Goal: Information Seeking & Learning: Check status

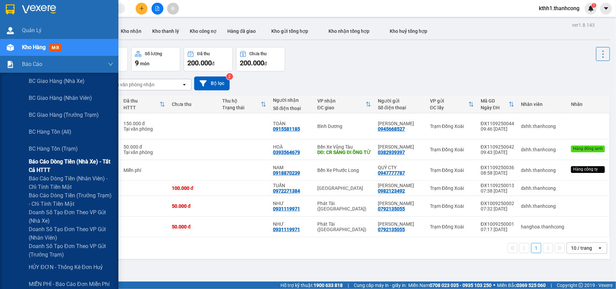
click at [74, 158] on span "Báo cáo dòng tiền (nhà xe) - tất cả HTTT" at bounding box center [71, 165] width 85 height 17
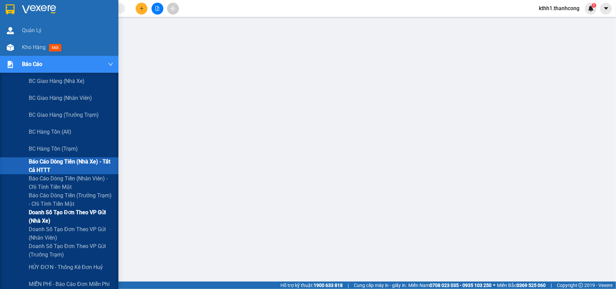
click at [79, 214] on span "Doanh số tạo đơn theo VP gửi (nhà xe)" at bounding box center [71, 216] width 85 height 17
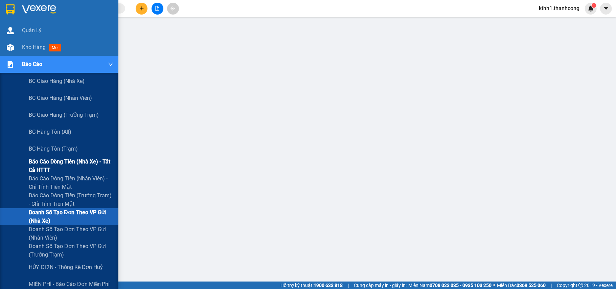
click at [84, 160] on span "Báo cáo dòng tiền (nhà xe) - tất cả HTTT" at bounding box center [71, 165] width 85 height 17
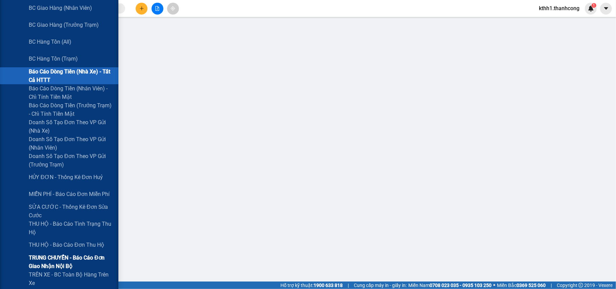
scroll to position [135, 0]
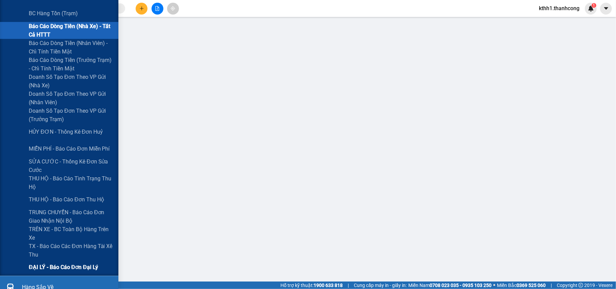
click at [81, 267] on span "ĐẠI LÝ - Báo cáo đơn đại lý" at bounding box center [63, 267] width 69 height 8
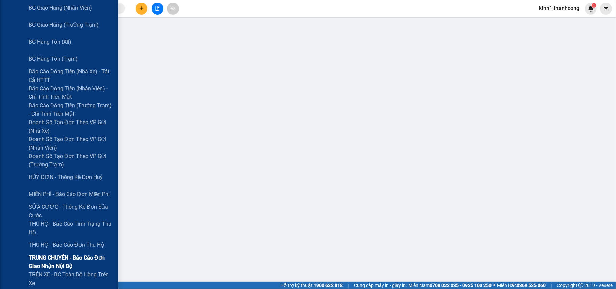
scroll to position [135, 0]
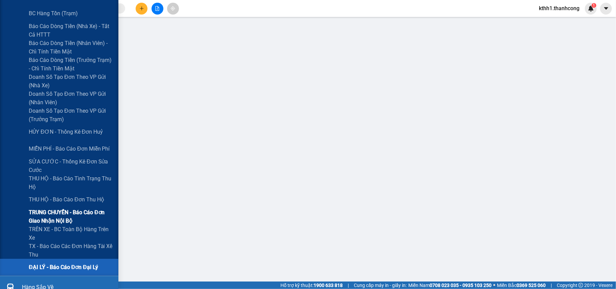
click at [84, 213] on span "TRUNG CHUYỂN - Báo cáo đơn giao nhận nội bộ" at bounding box center [71, 216] width 85 height 17
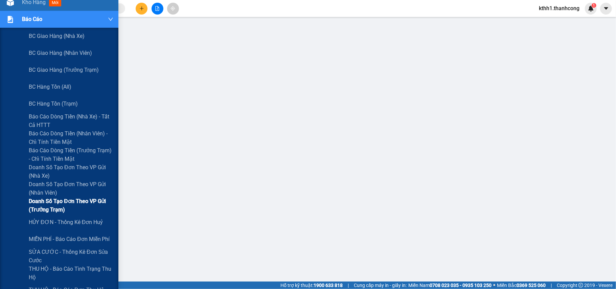
scroll to position [90, 0]
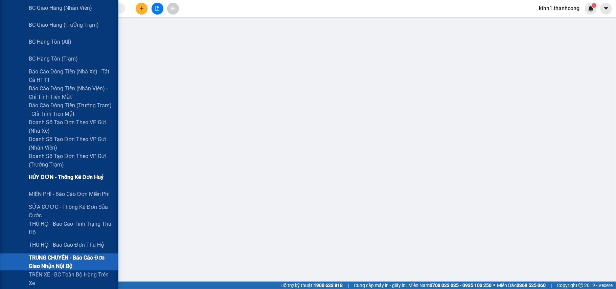
click at [79, 176] on span "HỦY ĐƠN - Thống kê đơn huỷ" at bounding box center [66, 177] width 75 height 8
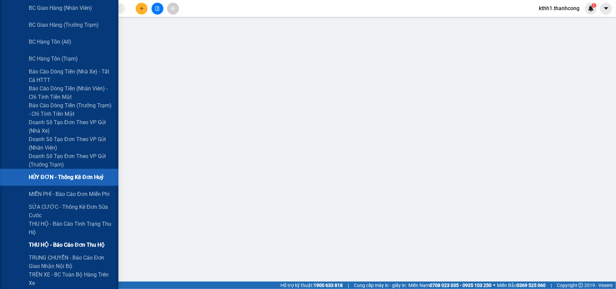
scroll to position [135, 0]
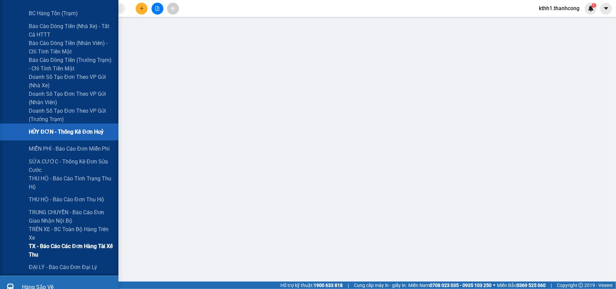
click at [90, 247] on span "TX - Báo cáo các đơn hàng tài xế thu" at bounding box center [71, 250] width 85 height 17
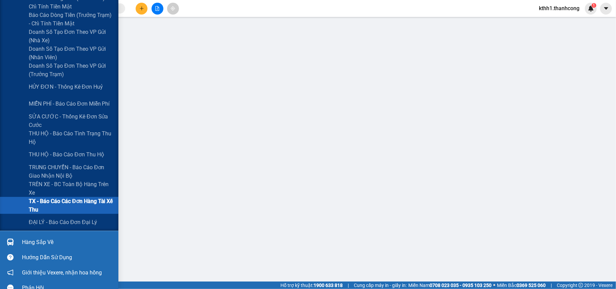
scroll to position [190, 0]
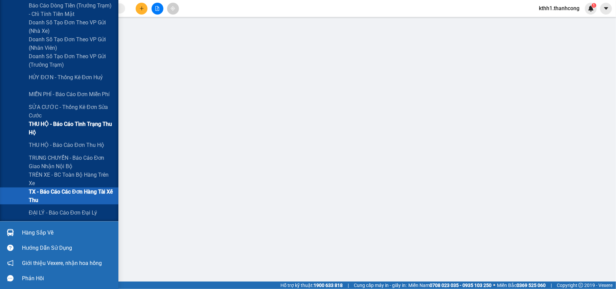
click at [63, 124] on span "THU HỘ - Báo cáo tình trạng thu hộ" at bounding box center [71, 128] width 85 height 17
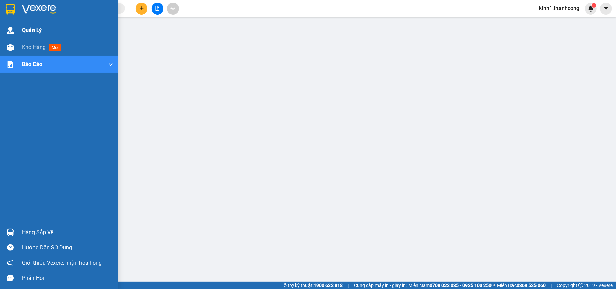
click at [30, 31] on span "Quản Lý" at bounding box center [32, 30] width 20 height 8
click at [37, 31] on span "Quản Lý" at bounding box center [32, 30] width 20 height 8
click at [37, 29] on span "Quản Lý" at bounding box center [32, 30] width 20 height 8
click at [30, 29] on span "Quản Lý" at bounding box center [32, 30] width 20 height 8
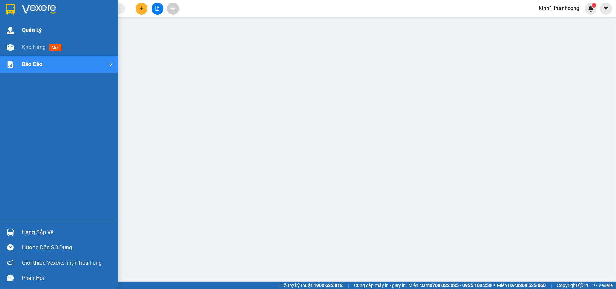
click at [28, 30] on span "Quản Lý" at bounding box center [32, 30] width 20 height 8
click at [30, 28] on span "Quản Lý" at bounding box center [32, 30] width 20 height 8
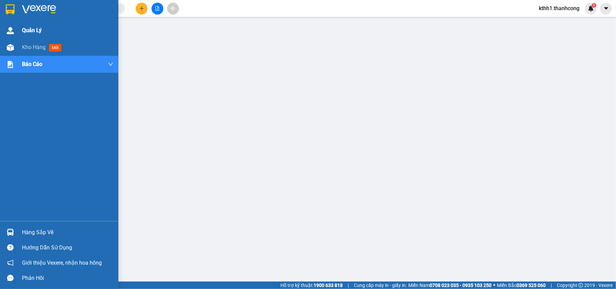
click at [30, 28] on span "Quản Lý" at bounding box center [32, 30] width 20 height 8
click at [25, 30] on span "Quản Lý" at bounding box center [32, 30] width 20 height 8
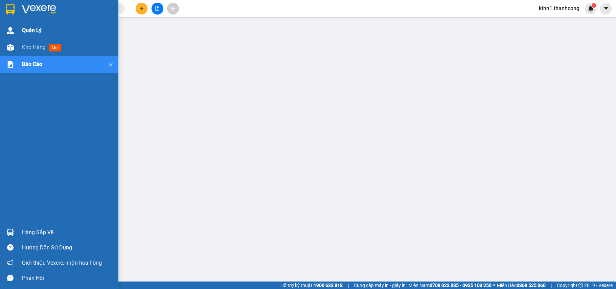
click at [31, 28] on span "Quản Lý" at bounding box center [32, 30] width 20 height 8
